Goal: Task Accomplishment & Management: Complete application form

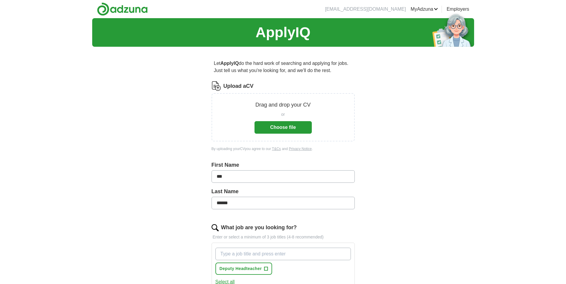
click at [276, 107] on p "Drag and drop your CV" at bounding box center [282, 105] width 55 height 8
click at [278, 124] on button "Choose file" at bounding box center [282, 127] width 57 height 13
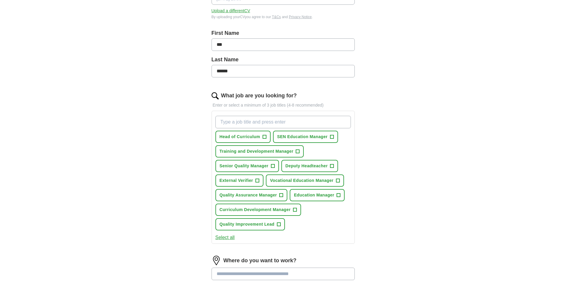
scroll to position [119, 0]
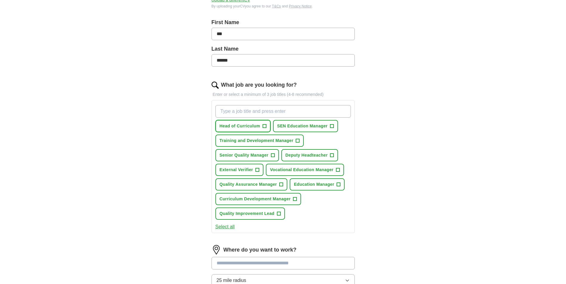
click at [265, 126] on span "+" at bounding box center [264, 126] width 4 height 5
click at [332, 126] on span "+" at bounding box center [332, 126] width 4 height 5
click at [272, 155] on span "+" at bounding box center [273, 155] width 4 height 5
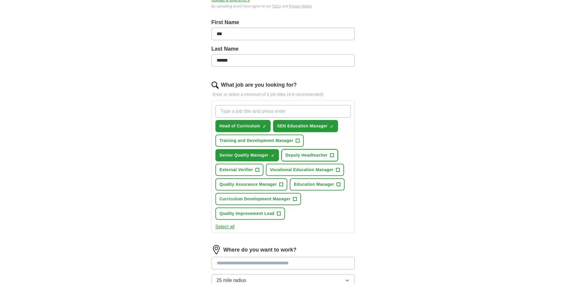
click at [332, 154] on span "+" at bounding box center [332, 155] width 4 height 5
click at [339, 169] on span "+" at bounding box center [338, 170] width 4 height 5
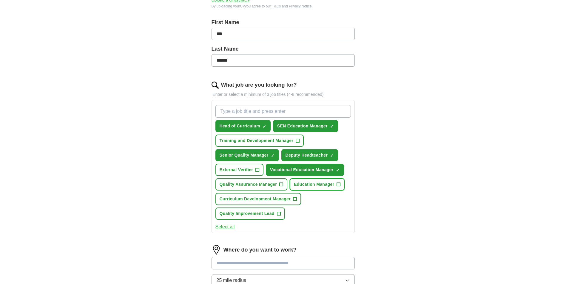
click at [338, 180] on button "Education Manager +" at bounding box center [317, 185] width 55 height 12
click at [285, 185] on button "Quality Assurance Manager +" at bounding box center [251, 185] width 72 height 12
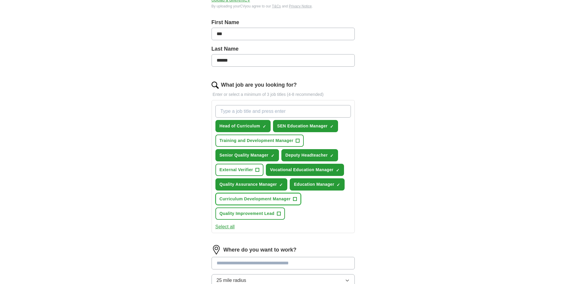
click at [297, 200] on button "Curriculum Development Manager +" at bounding box center [258, 199] width 86 height 12
click at [276, 220] on div "Head of Curriculum ✓ × SEN Education Manager ✓ × Training and Development Manag…" at bounding box center [283, 163] width 138 height 120
click at [279, 217] on button "Quality Improvement Lead +" at bounding box center [249, 214] width 69 height 12
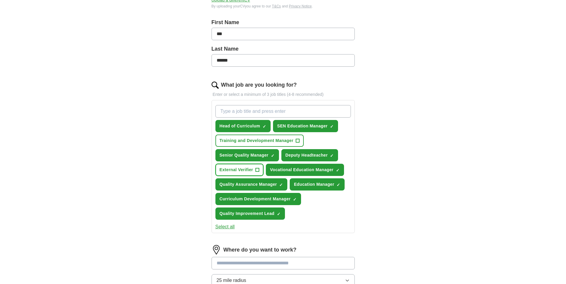
click at [256, 170] on span "+" at bounding box center [258, 170] width 4 height 5
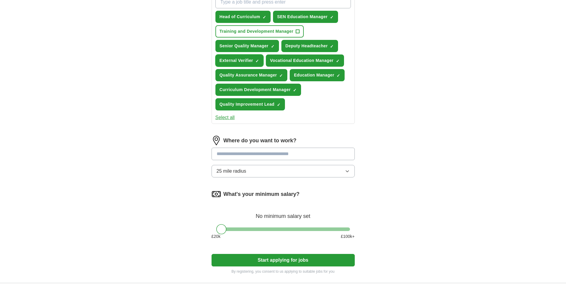
scroll to position [239, 0]
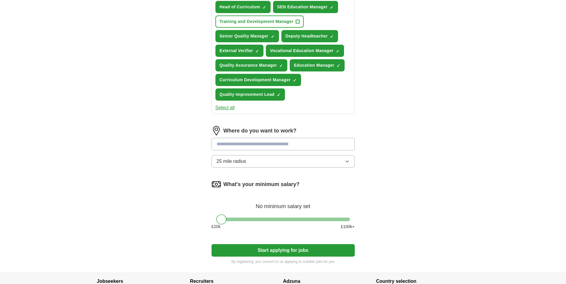
click at [233, 145] on input at bounding box center [282, 144] width 143 height 13
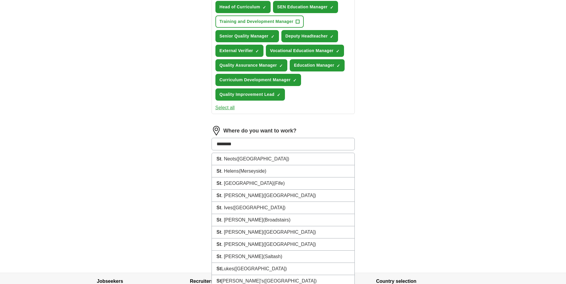
type input "*********"
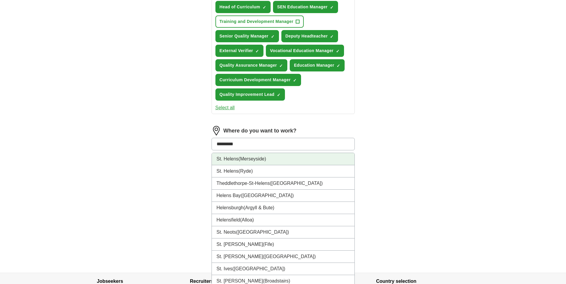
click at [224, 160] on li "St. Helens (Merseyside)" at bounding box center [283, 159] width 143 height 12
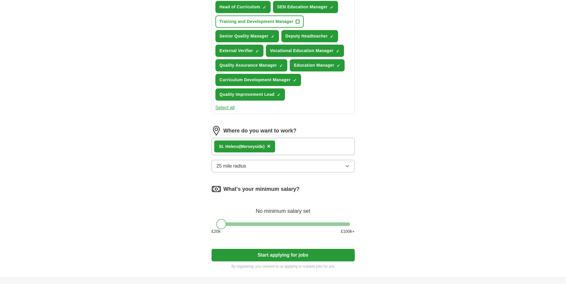
click at [245, 168] on span "25 mile radius" at bounding box center [232, 166] width 30 height 7
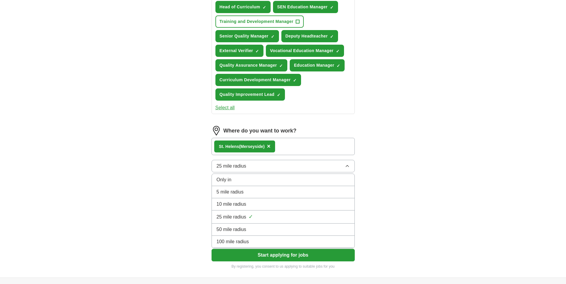
click at [243, 229] on span "50 mile radius" at bounding box center [232, 229] width 30 height 7
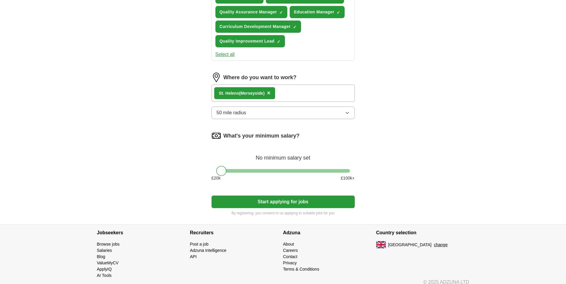
scroll to position [298, 0]
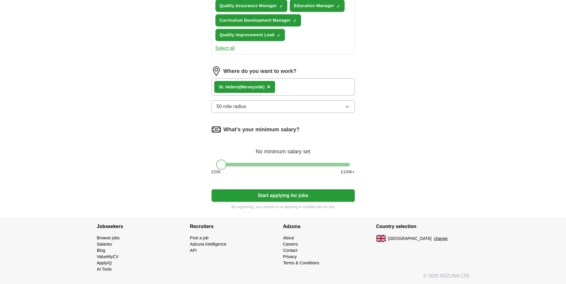
drag, startPoint x: 221, startPoint y: 164, endPoint x: 271, endPoint y: 165, distance: 50.1
click at [274, 163] on div at bounding box center [283, 165] width 134 height 4
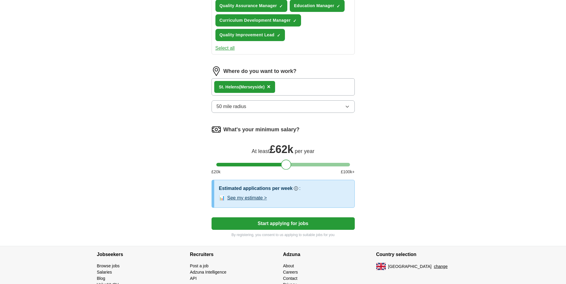
click at [286, 165] on div at bounding box center [283, 165] width 134 height 4
drag, startPoint x: 284, startPoint y: 165, endPoint x: 250, endPoint y: 166, distance: 34.0
click at [250, 166] on div at bounding box center [252, 165] width 10 height 10
click at [286, 225] on button "Start applying for jobs" at bounding box center [282, 224] width 143 height 13
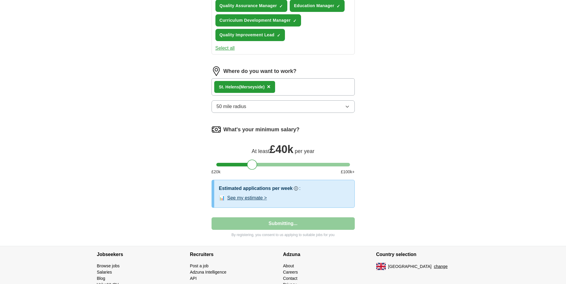
select select "**"
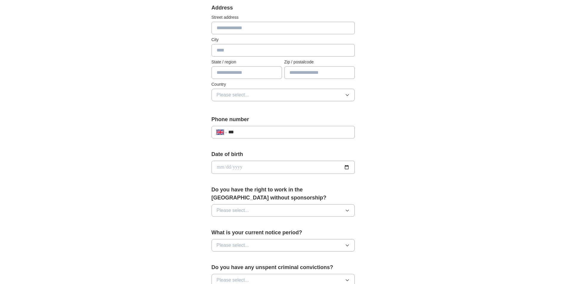
scroll to position [89, 0]
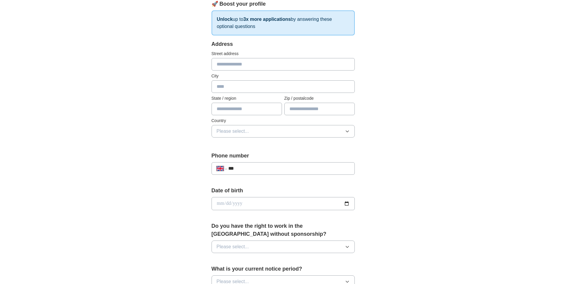
click at [233, 63] on input "text" at bounding box center [282, 64] width 143 height 13
type input "**********"
type input "********"
type input "**********"
type input "*******"
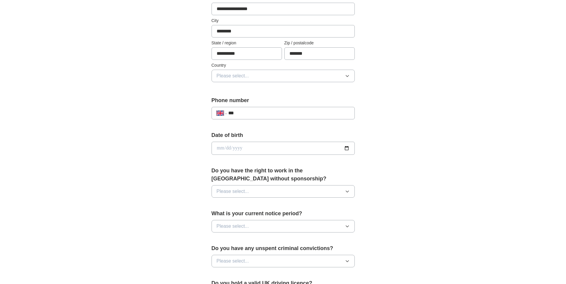
scroll to position [149, 0]
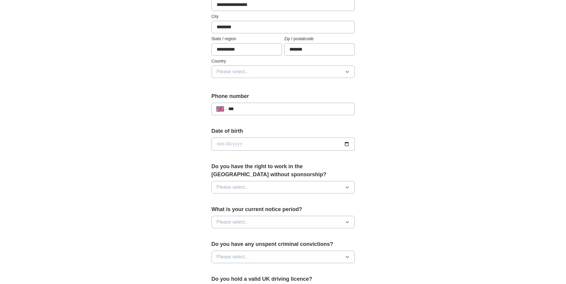
click at [241, 70] on span "Please select..." at bounding box center [233, 71] width 33 height 7
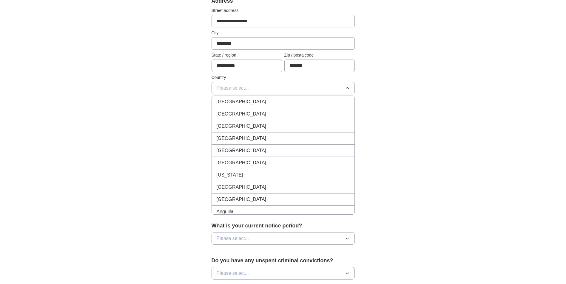
scroll to position [119, 0]
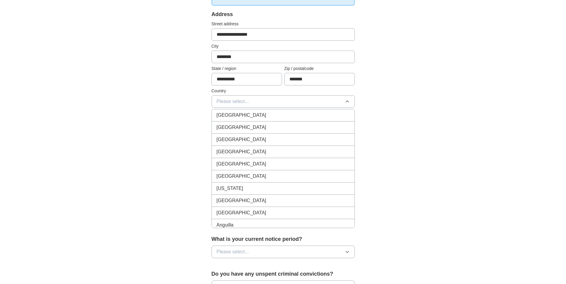
click at [251, 116] on div "[GEOGRAPHIC_DATA]" at bounding box center [283, 115] width 133 height 7
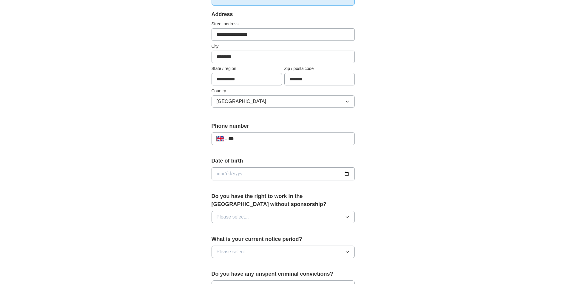
click at [250, 139] on input "***" at bounding box center [288, 138] width 121 height 7
type input "**********"
click at [237, 171] on input "date" at bounding box center [282, 174] width 143 height 13
type input "**********"
click at [236, 216] on span "Please select..." at bounding box center [233, 217] width 33 height 7
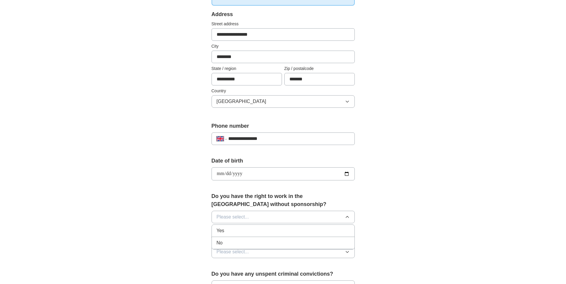
click at [234, 233] on div "Yes" at bounding box center [283, 231] width 133 height 7
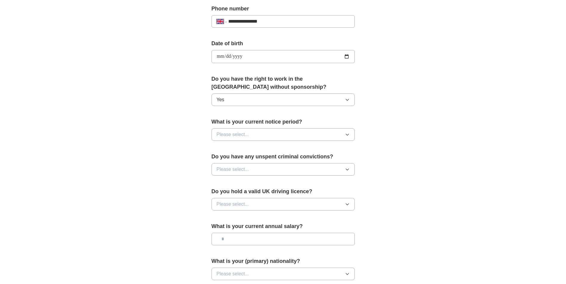
scroll to position [239, 0]
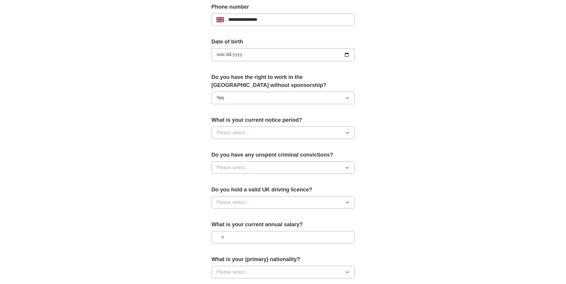
click at [234, 132] on span "Please select..." at bounding box center [233, 132] width 33 height 7
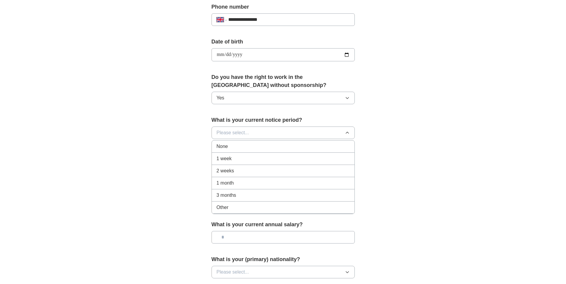
click at [233, 150] on div "None" at bounding box center [283, 146] width 133 height 7
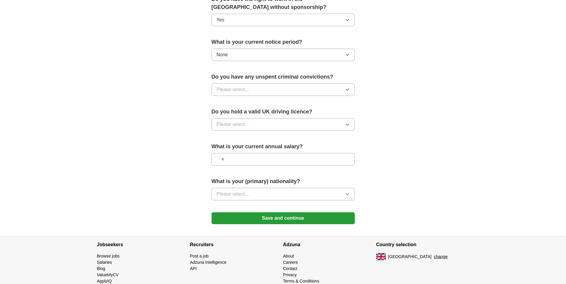
scroll to position [328, 0]
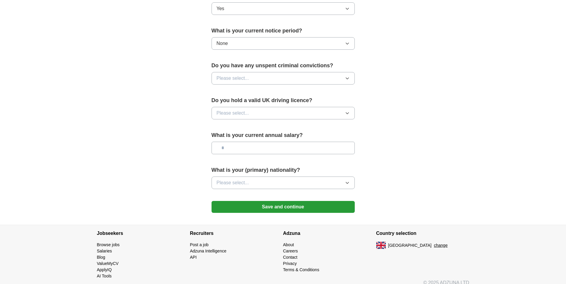
click at [223, 78] on span "Please select..." at bounding box center [233, 78] width 33 height 7
drag, startPoint x: 220, startPoint y: 103, endPoint x: 222, endPoint y: 105, distance: 3.1
click at [221, 102] on span "No" at bounding box center [220, 104] width 6 height 7
click at [223, 116] on span "Please select..." at bounding box center [233, 113] width 33 height 7
click at [225, 130] on div "Yes" at bounding box center [283, 126] width 133 height 7
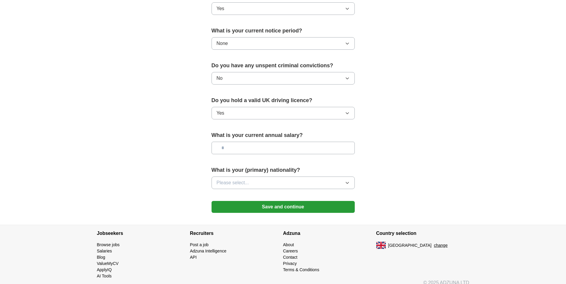
click at [234, 149] on input "text" at bounding box center [282, 148] width 143 height 13
click at [233, 149] on input "text" at bounding box center [282, 148] width 143 height 13
click at [239, 185] on span "Please select..." at bounding box center [233, 183] width 33 height 7
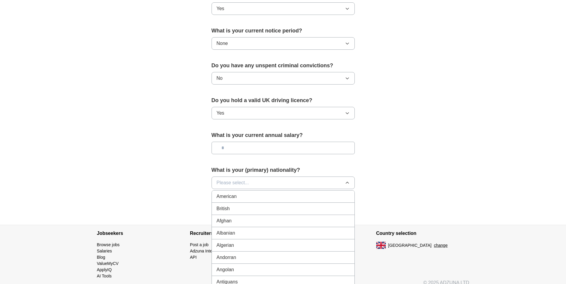
click at [242, 207] on div "British" at bounding box center [283, 208] width 133 height 7
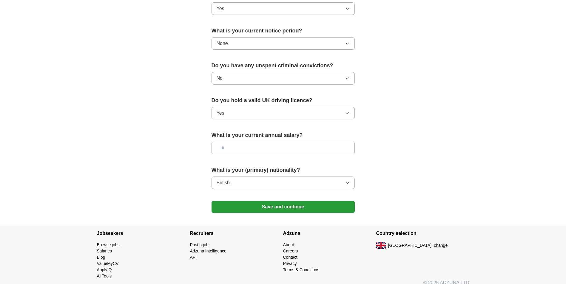
click at [284, 208] on button "Save and continue" at bounding box center [282, 207] width 143 height 12
